Goal: Task Accomplishment & Management: Manage account settings

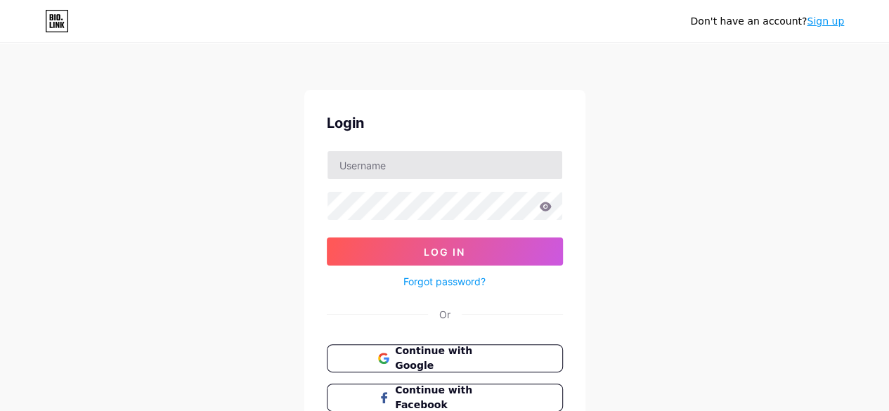
type input "[EMAIL_ADDRESS][DOMAIN_NAME]"
click at [423, 365] on button "Continue with Google" at bounding box center [445, 358] width 240 height 29
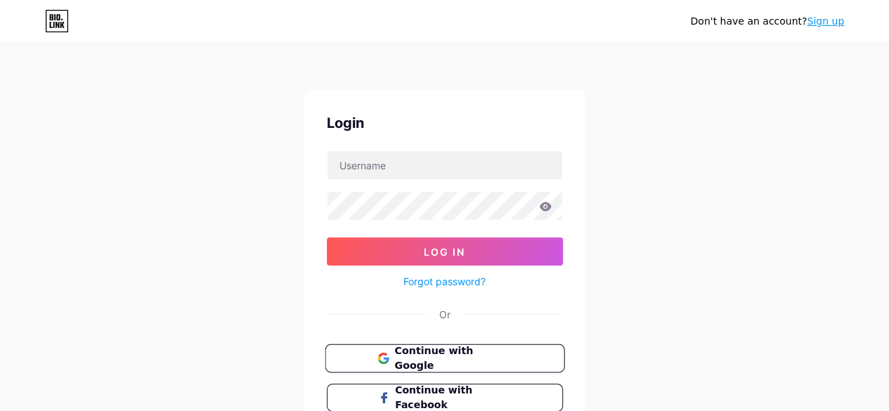
click at [477, 356] on span "Continue with Google" at bounding box center [452, 359] width 117 height 30
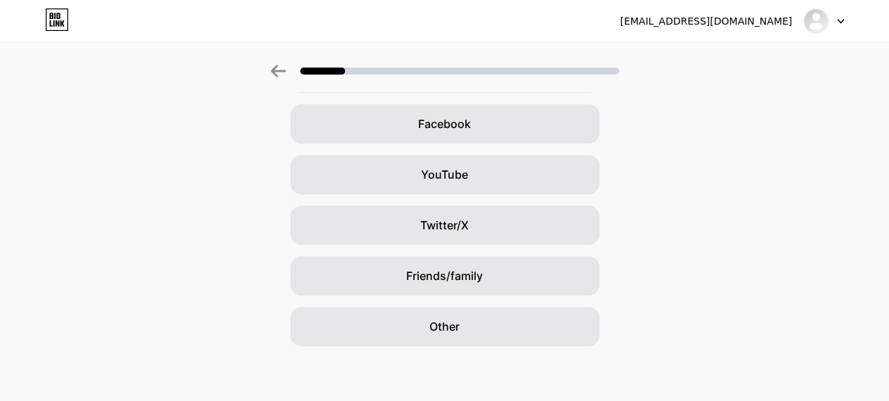
scroll to position [205, 0]
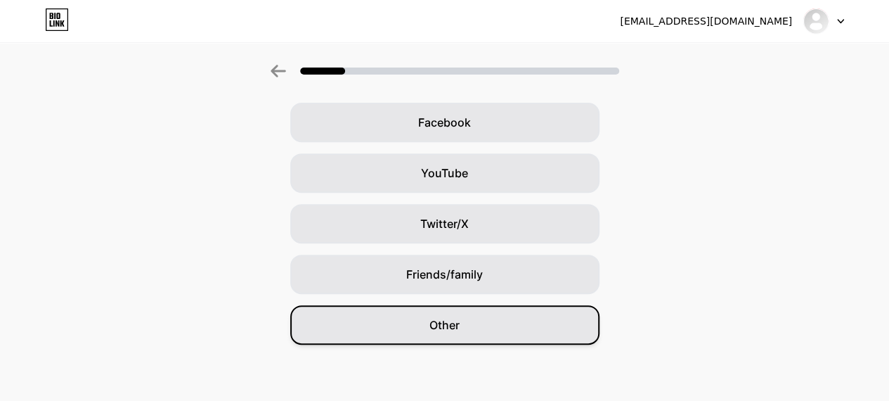
click at [454, 325] on span "Other" at bounding box center [445, 324] width 30 height 17
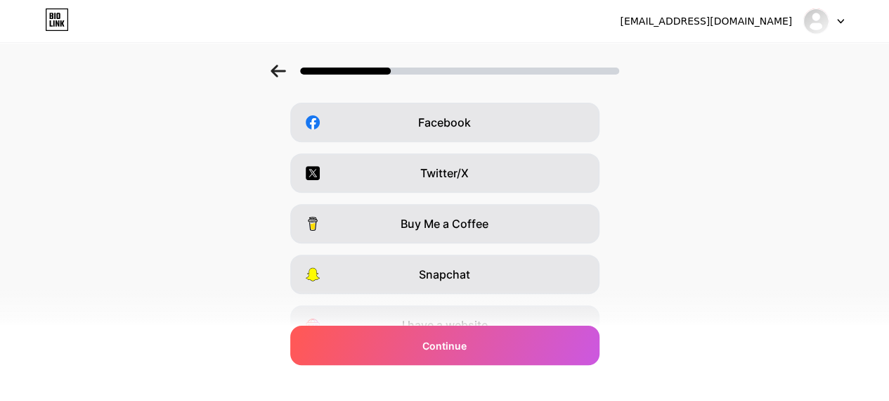
scroll to position [0, 0]
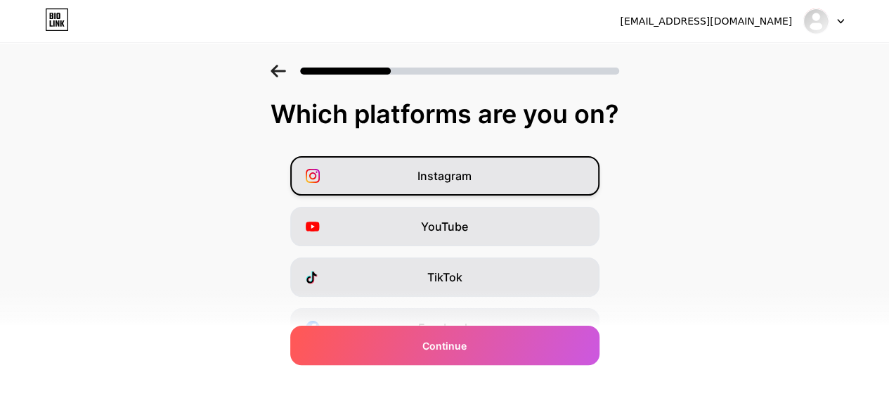
click at [460, 172] on span "Instagram" at bounding box center [445, 175] width 54 height 17
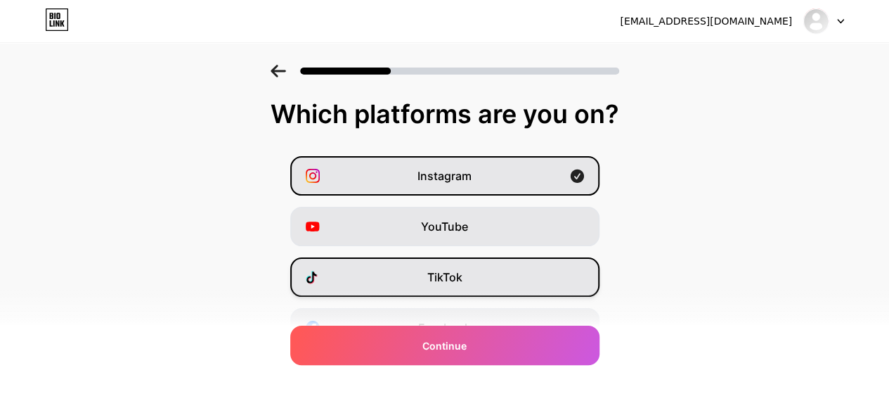
click at [446, 288] on div "TikTok" at bounding box center [444, 276] width 309 height 39
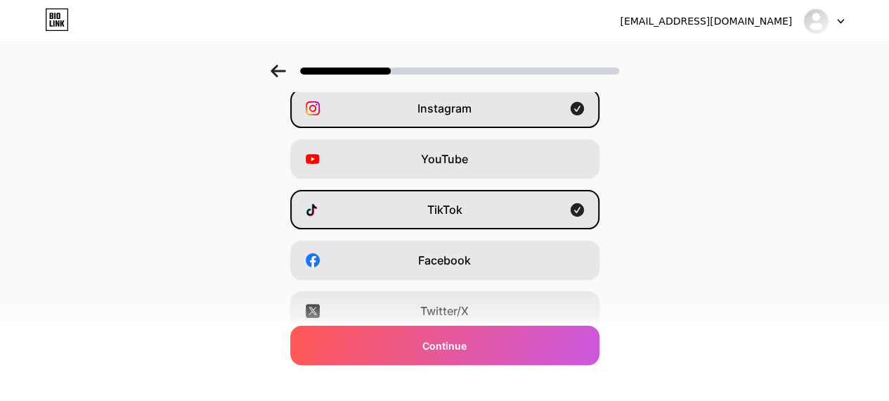
scroll to position [122, 0]
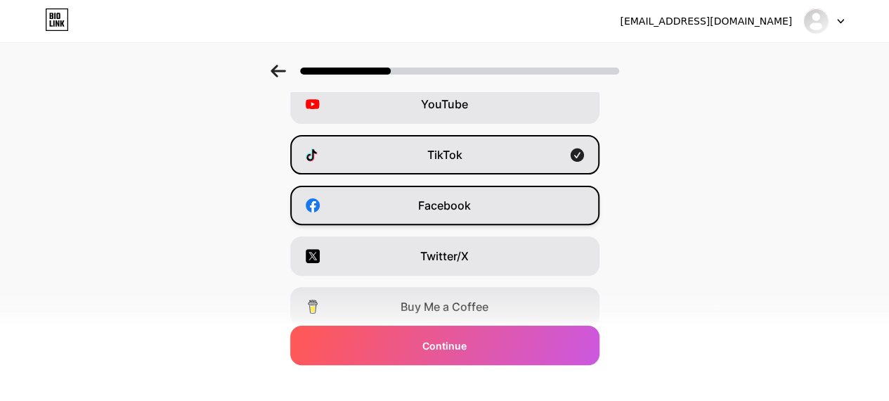
click at [449, 214] on div "Facebook" at bounding box center [444, 205] width 309 height 39
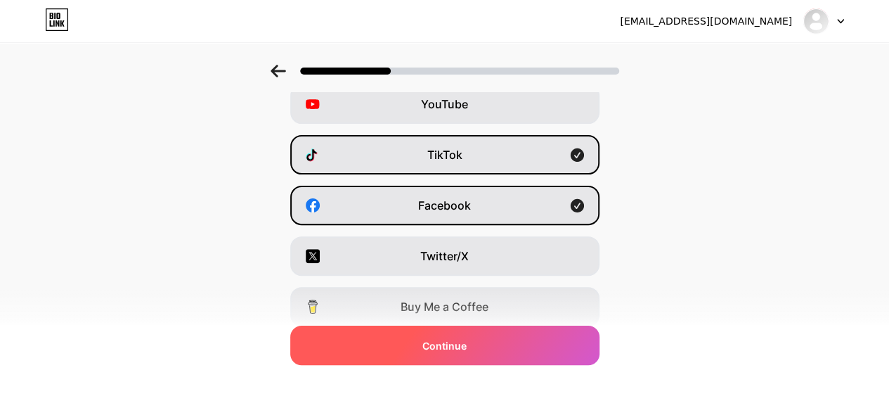
click at [423, 346] on div "Continue" at bounding box center [444, 345] width 309 height 39
